Goal: Task Accomplishment & Management: Contribute content

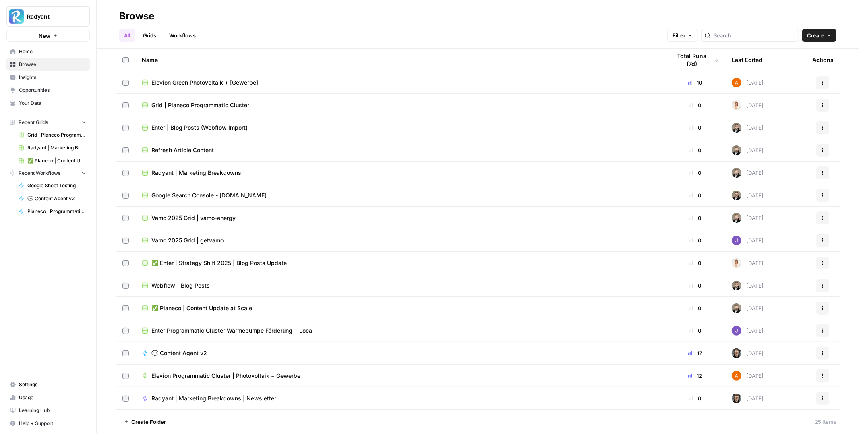
click at [43, 104] on span "Your Data" at bounding box center [52, 102] width 67 height 7
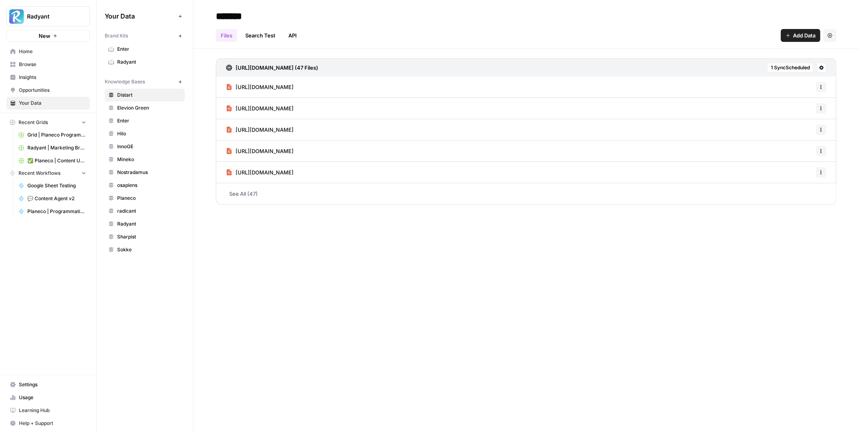
click at [147, 193] on link "Planeco" at bounding box center [145, 198] width 80 height 13
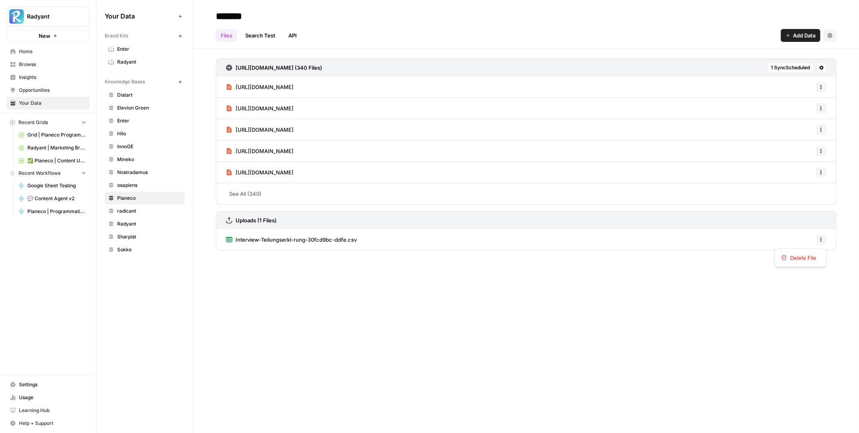
click at [820, 240] on icon "button" at bounding box center [821, 239] width 5 height 5
click at [609, 244] on div "Interview-Teilungserkl-rung-30fcd9bc-ddfe.csv Options" at bounding box center [526, 239] width 621 height 21
click at [302, 233] on link "Interview-Teilungserkl-rung-30fcd9bc-ddfe.csv" at bounding box center [291, 239] width 131 height 21
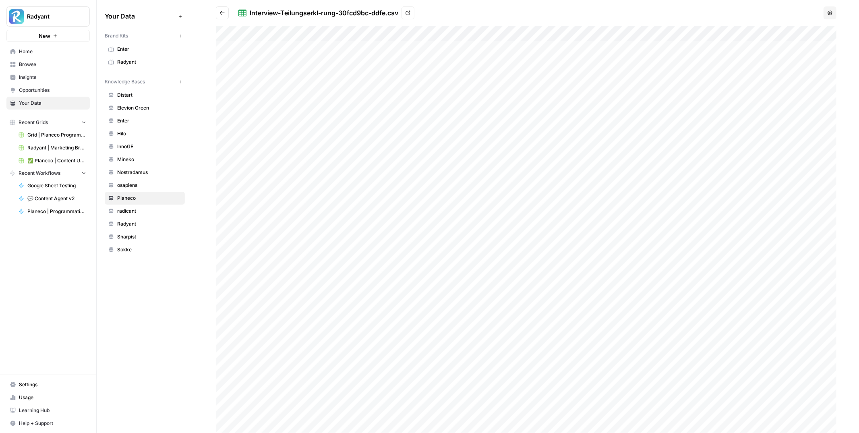
click at [833, 14] on button "Options" at bounding box center [830, 12] width 13 height 13
click at [224, 12] on icon "Go back" at bounding box center [222, 13] width 5 height 4
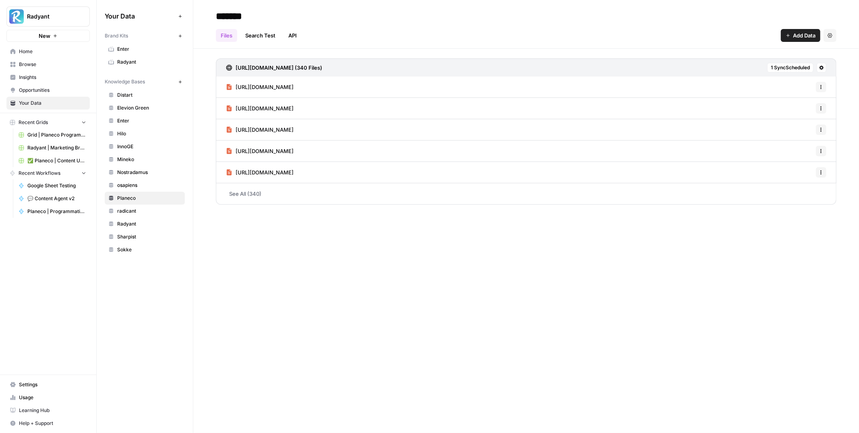
click at [800, 41] on button "Add Data" at bounding box center [800, 35] width 39 height 13
click at [781, 102] on span "Import File from Google Drive" at bounding box center [773, 106] width 73 height 8
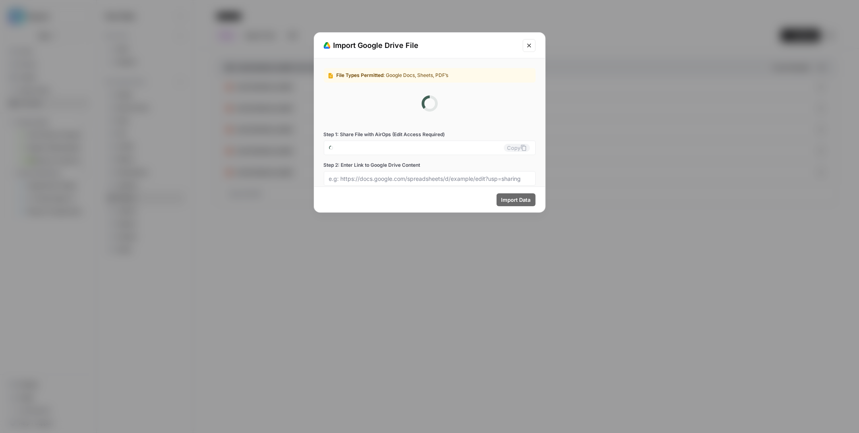
click at [528, 44] on icon "Close modal" at bounding box center [529, 45] width 6 height 6
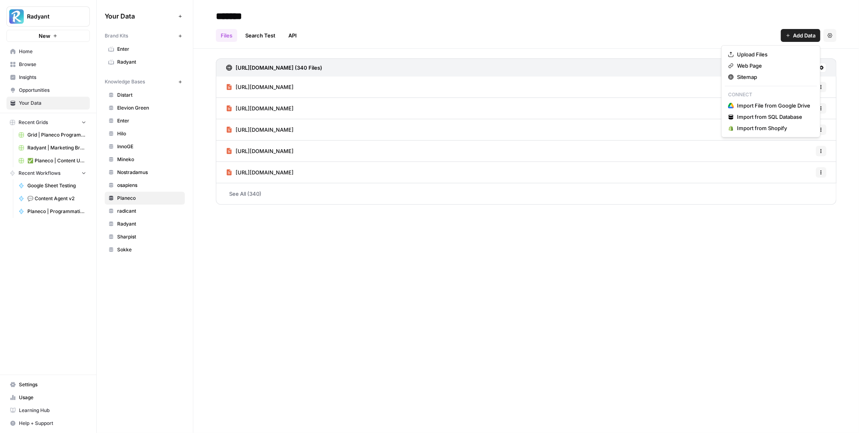
click at [796, 33] on span "Add Data" at bounding box center [804, 35] width 23 height 8
click at [758, 55] on span "Upload Files" at bounding box center [773, 54] width 73 height 8
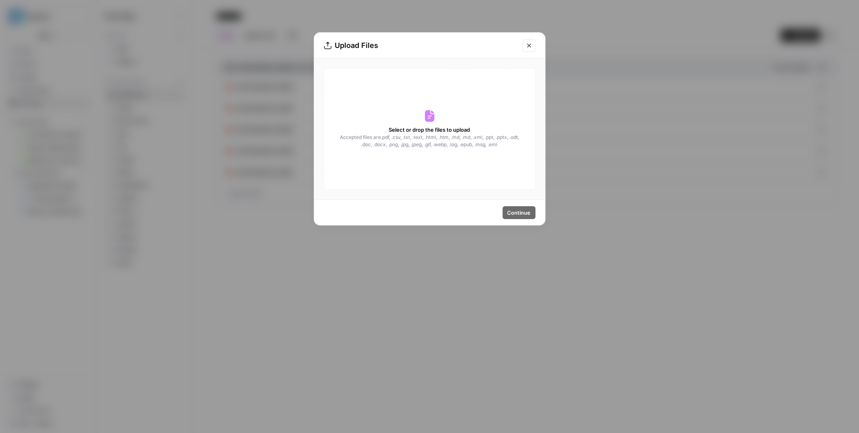
click at [528, 47] on icon "Close modal" at bounding box center [529, 45] width 6 height 6
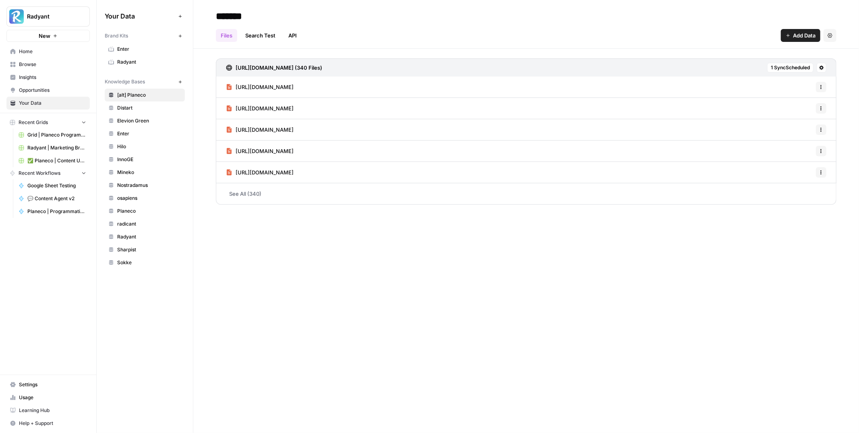
click at [143, 215] on span "Planeco" at bounding box center [149, 210] width 64 height 7
click at [140, 222] on span "radicant" at bounding box center [149, 223] width 64 height 7
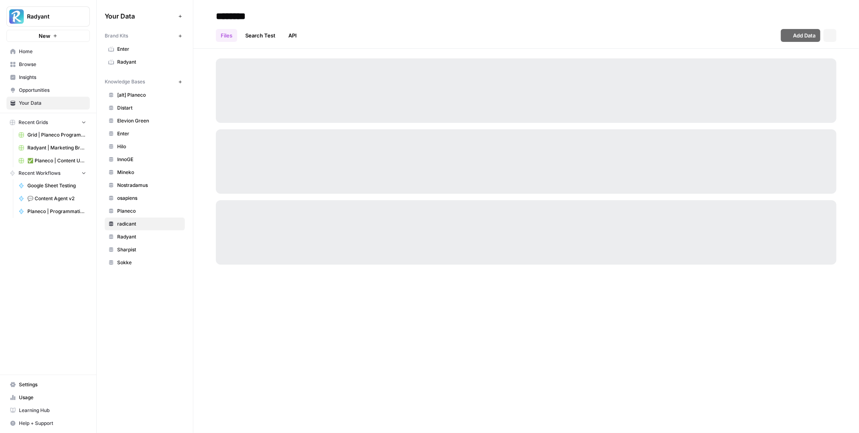
click at [143, 208] on span "Planeco" at bounding box center [149, 210] width 64 height 7
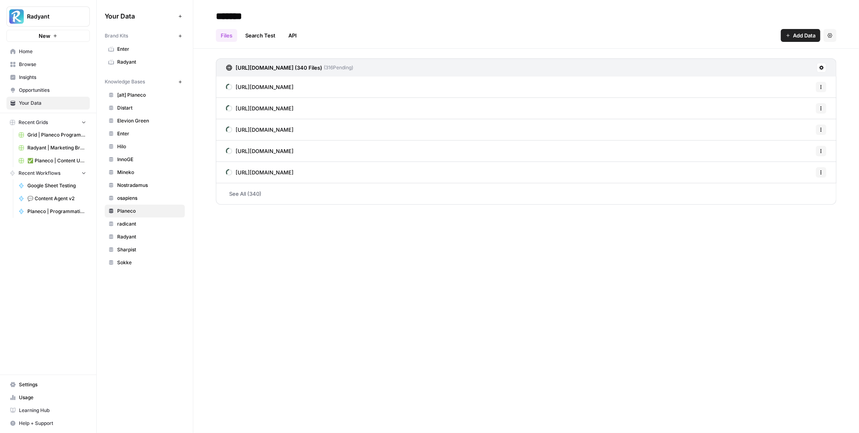
click at [321, 68] on h3 "[URL][DOMAIN_NAME] (340 Files)" at bounding box center [279, 68] width 87 height 8
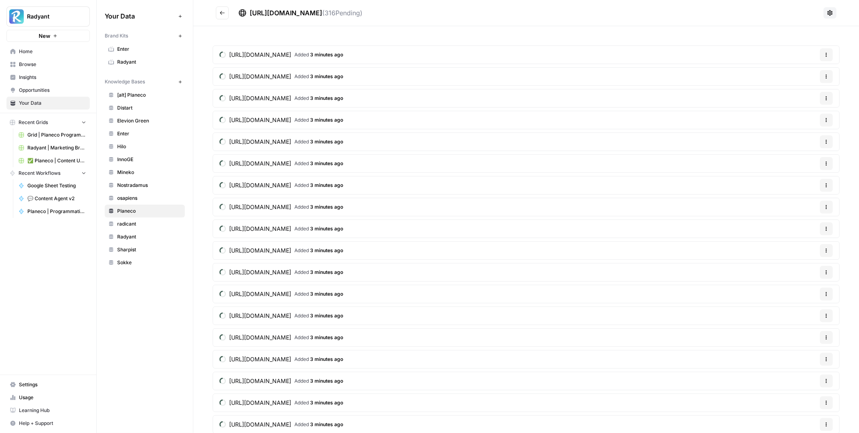
click at [223, 14] on icon "Go back" at bounding box center [223, 13] width 6 height 6
